Goal: Task Accomplishment & Management: Use online tool/utility

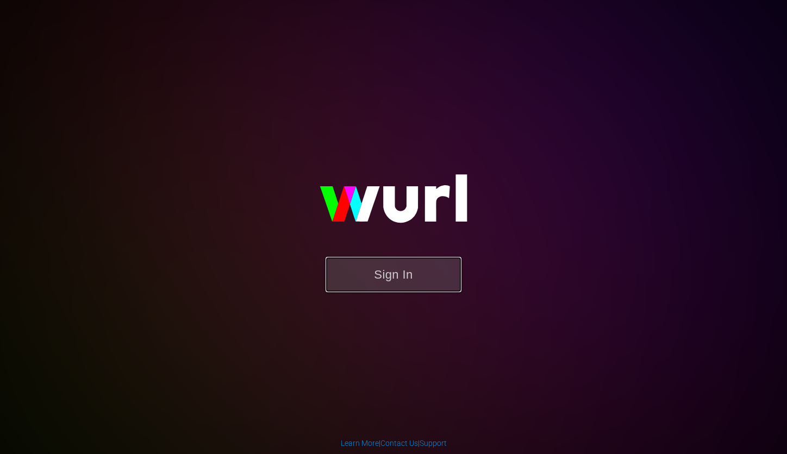
click at [436, 260] on button "Sign In" at bounding box center [393, 274] width 136 height 35
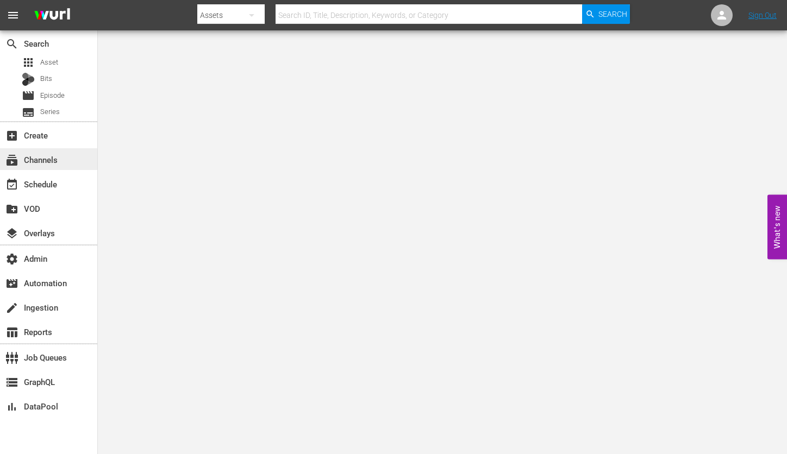
click at [51, 160] on div "subscriptions Channels" at bounding box center [30, 158] width 61 height 10
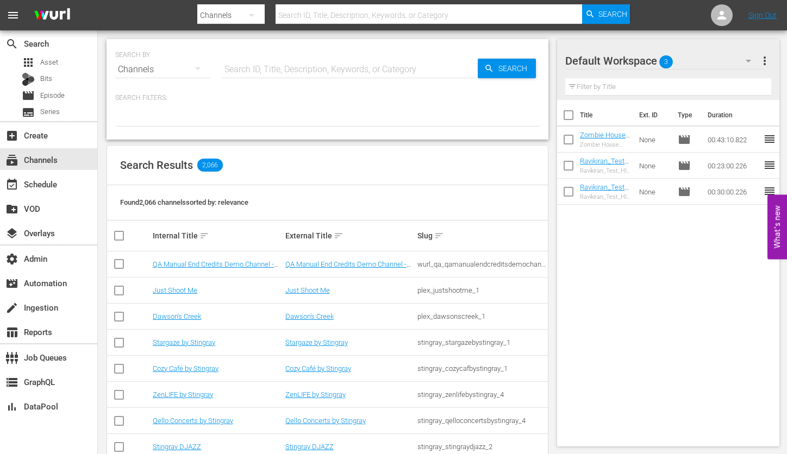
click at [305, 76] on input "text" at bounding box center [350, 69] width 256 height 26
type input "wurl_external_3"
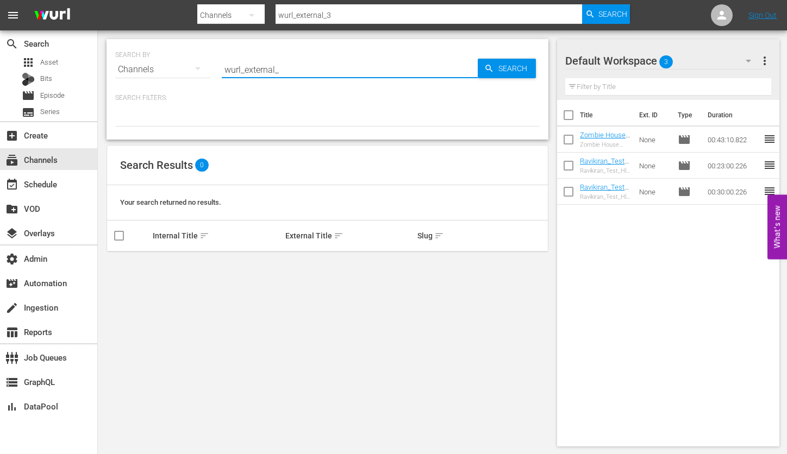
type input "wurl_external"
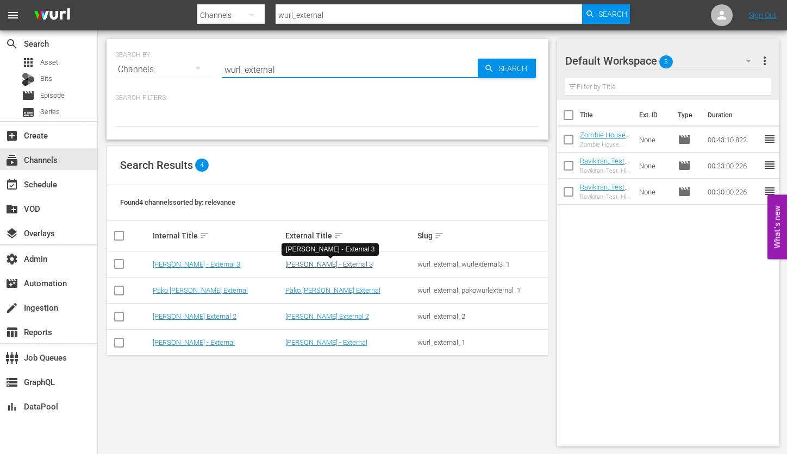
type input "wurl_external"
click at [311, 264] on link "[PERSON_NAME] - External 3" at bounding box center [328, 264] width 87 height 8
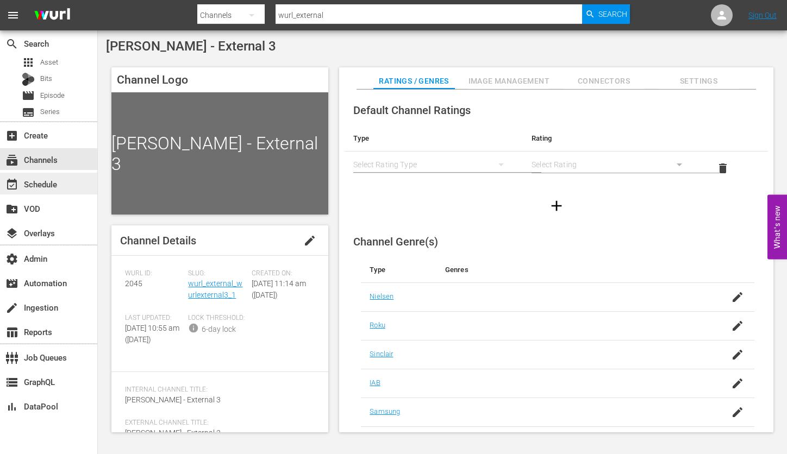
click at [53, 184] on div "event_available Schedule" at bounding box center [30, 183] width 61 height 10
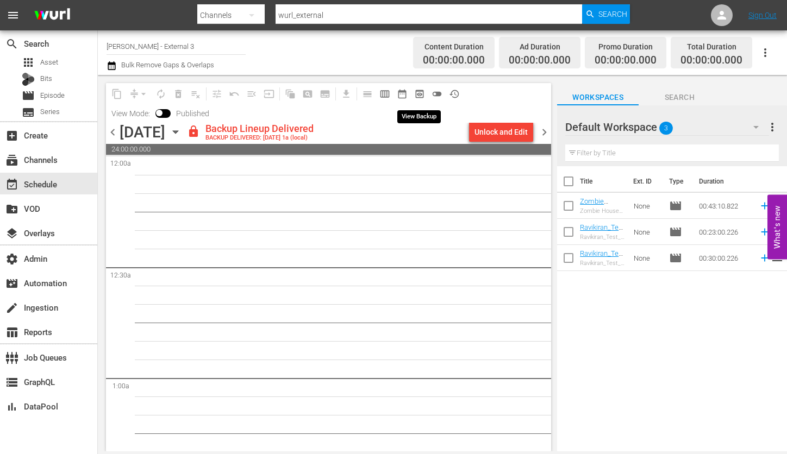
click at [422, 93] on span "preview_outlined" at bounding box center [419, 94] width 11 height 11
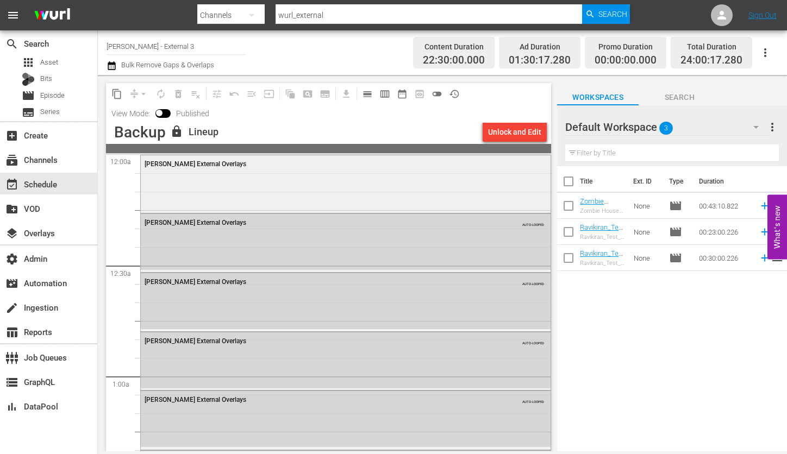
click at [382, 186] on div "[PERSON_NAME] External Overlays" at bounding box center [346, 183] width 410 height 56
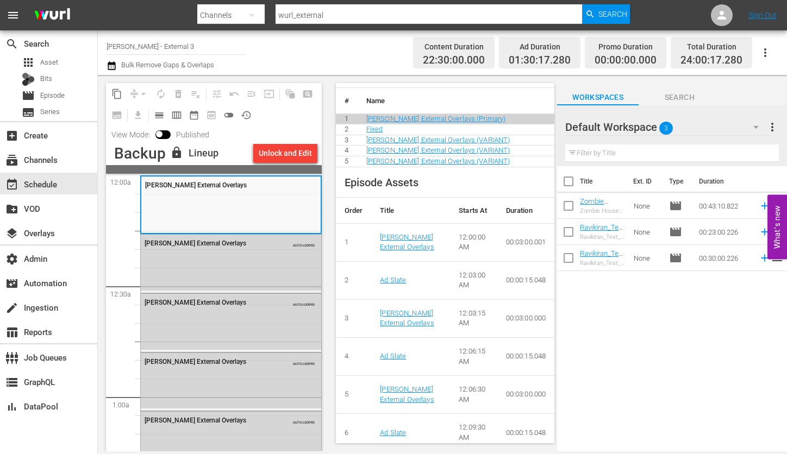
scroll to position [474, 0]
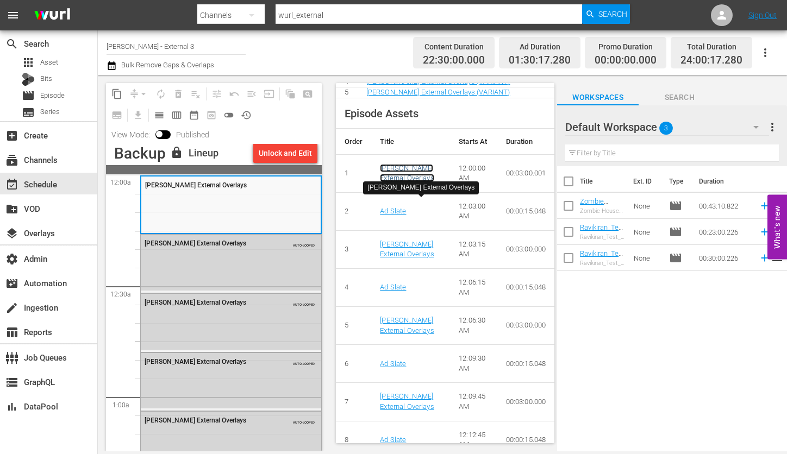
click at [396, 183] on link "[PERSON_NAME] External Overlays" at bounding box center [407, 173] width 54 height 18
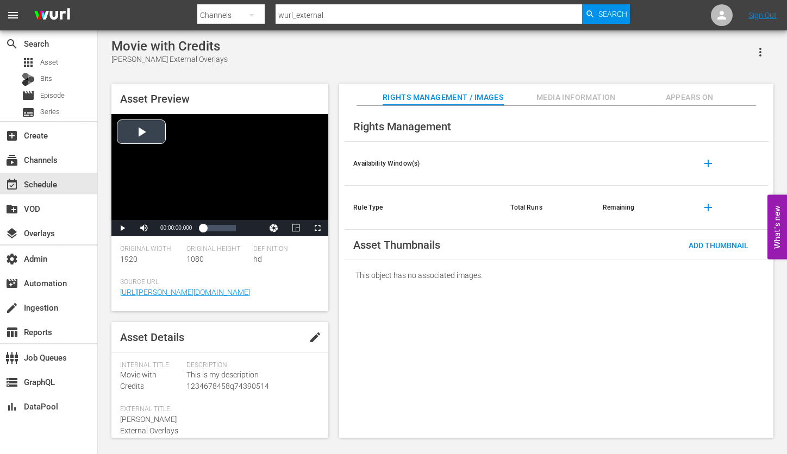
click at [140, 124] on div "Video Player" at bounding box center [219, 167] width 217 height 106
click at [212, 229] on div "00:17:32.766" at bounding box center [212, 228] width 1 height 11
click at [228, 227] on div "00:48:30.589" at bounding box center [228, 228] width 1 height 11
click at [122, 228] on span "Video Player" at bounding box center [122, 228] width 0 height 0
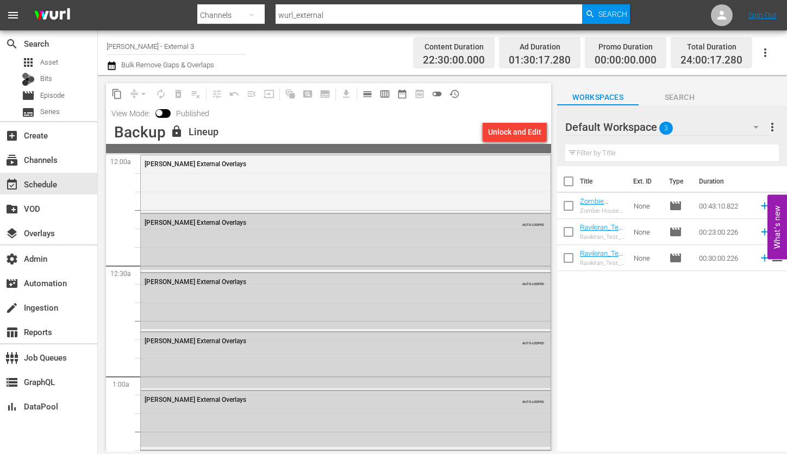
click at [330, 15] on input "wurl_external" at bounding box center [428, 15] width 306 height 26
type input "wurl_externa"
click at [160, 48] on input "[PERSON_NAME] - External 3" at bounding box center [175, 46] width 139 height 26
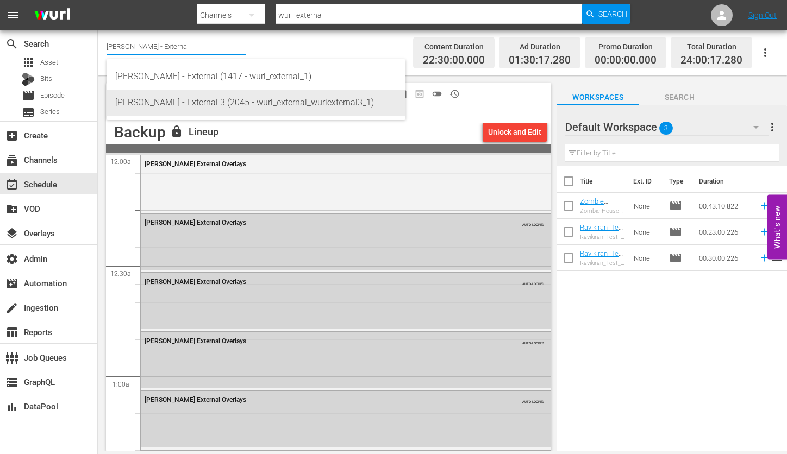
click at [241, 102] on div "[PERSON_NAME] - External 3 (2045 - wurl_external_wurlexternal3_1)" at bounding box center [255, 103] width 281 height 26
type input "[PERSON_NAME] - External 3 (2045 - wurl_external_wurlexternal3_1)"
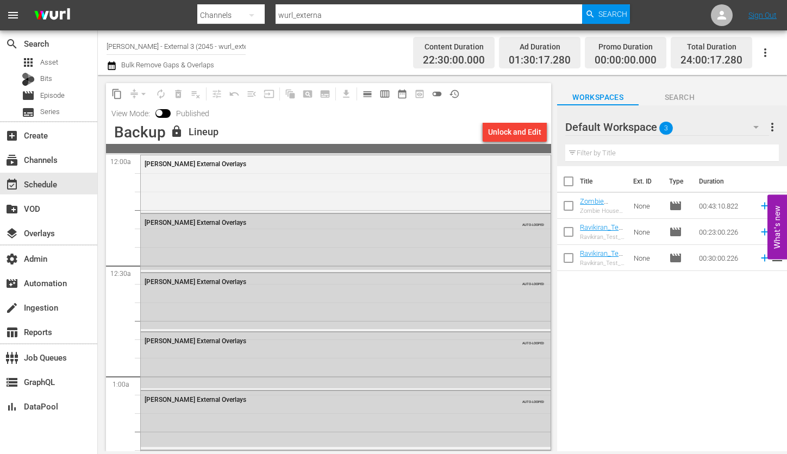
click at [217, 48] on input "[PERSON_NAME] - External 3 (2045 - wurl_external_wurlexternal3_1)" at bounding box center [175, 46] width 139 height 26
click at [52, 234] on div "layers Overlays" at bounding box center [30, 232] width 61 height 10
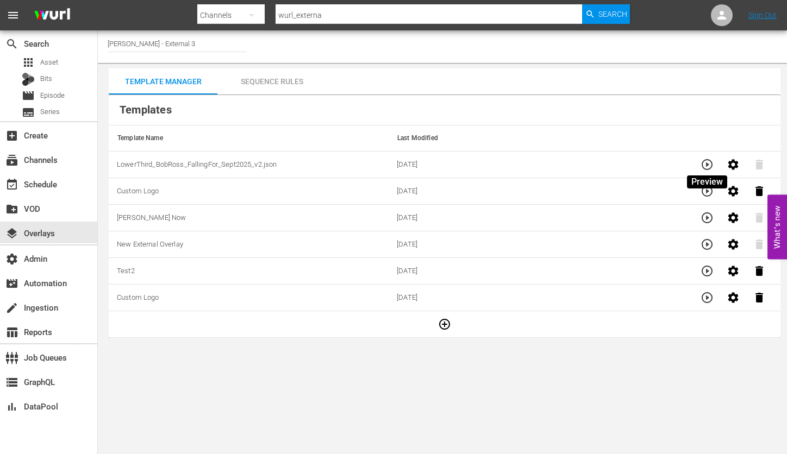
click at [708, 165] on icon "button" at bounding box center [706, 164] width 11 height 11
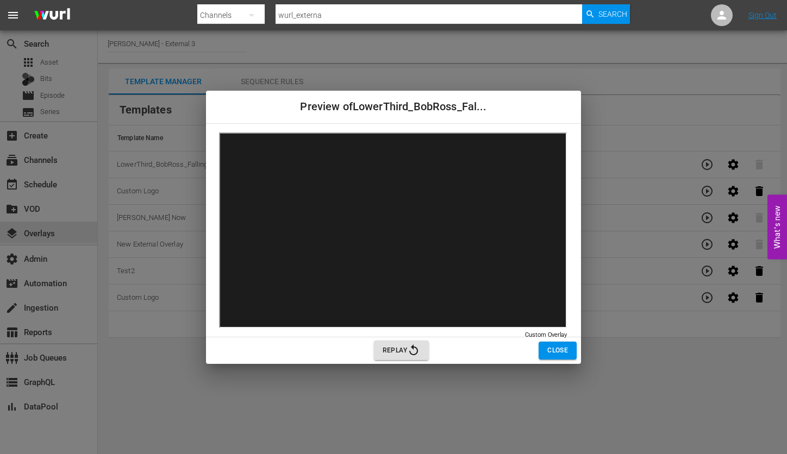
click at [386, 350] on span "Replay" at bounding box center [400, 350] width 37 height 13
click at [556, 354] on span "Close" at bounding box center [557, 350] width 21 height 11
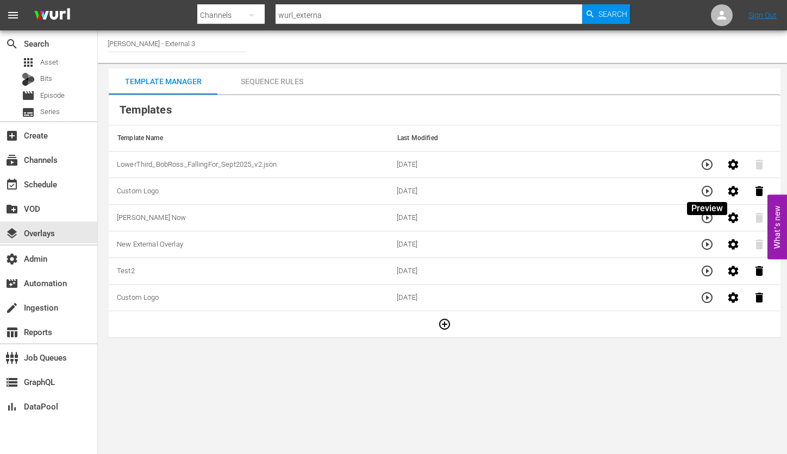
click at [707, 192] on icon "button" at bounding box center [706, 191] width 11 height 11
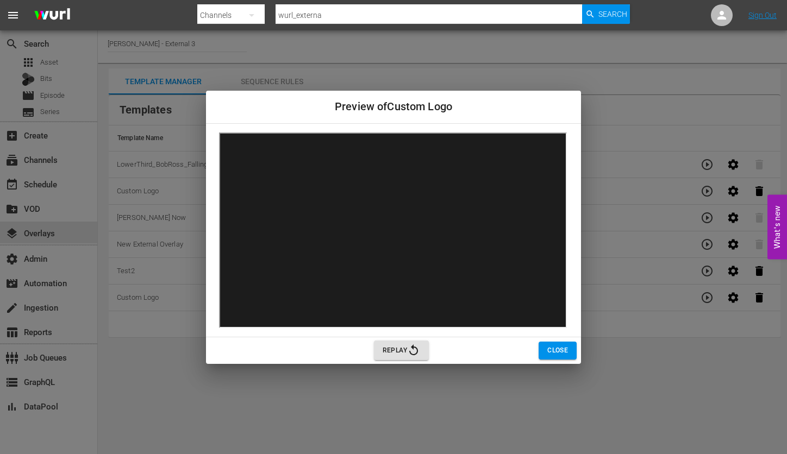
click at [394, 348] on span "Replay" at bounding box center [400, 350] width 37 height 13
click at [559, 349] on span "Close" at bounding box center [557, 350] width 21 height 11
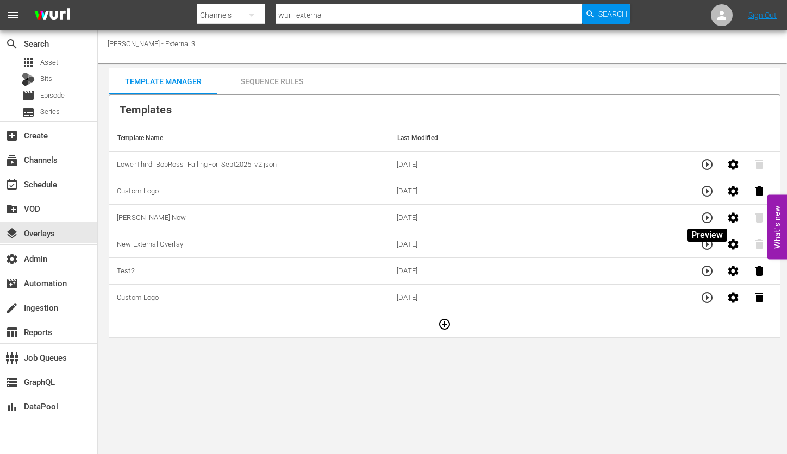
click at [710, 218] on icon "button" at bounding box center [706, 217] width 13 height 13
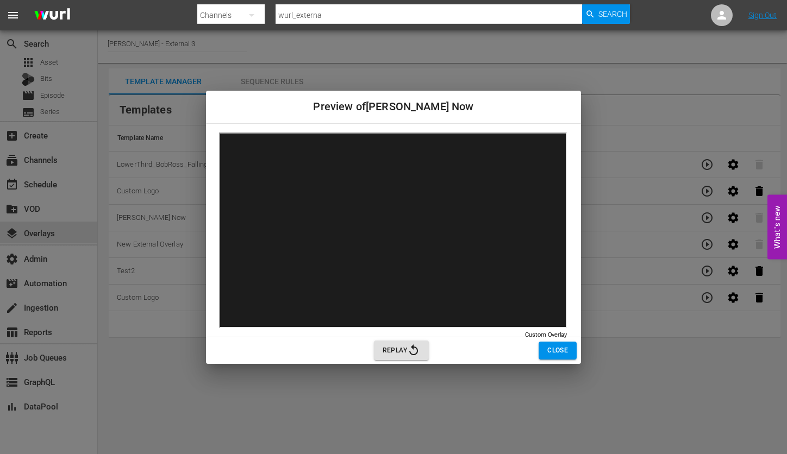
click at [398, 350] on span "Replay" at bounding box center [400, 350] width 37 height 13
click at [544, 348] on button "Close" at bounding box center [557, 351] width 38 height 18
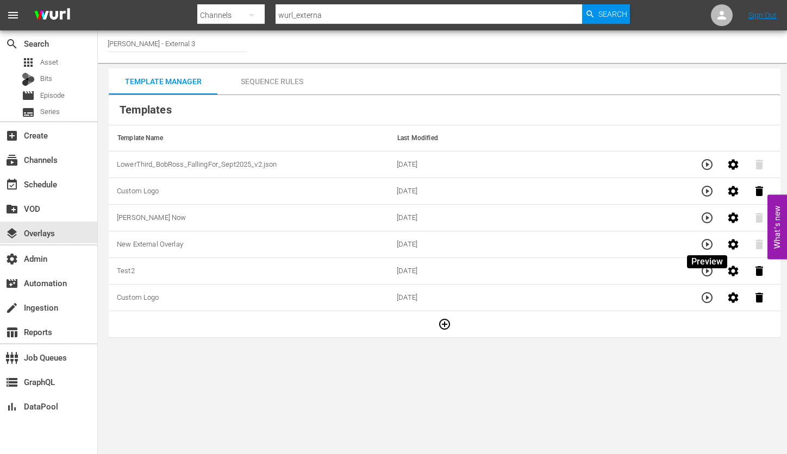
click at [712, 246] on icon "button" at bounding box center [706, 244] width 13 height 13
